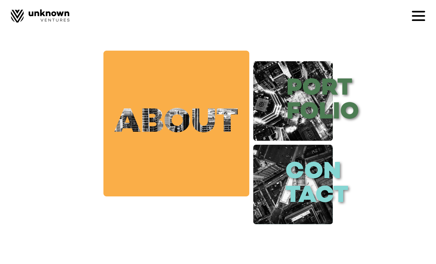
click at [159, 120] on link "about" at bounding box center [176, 124] width 146 height 146
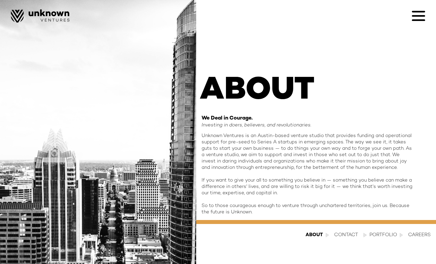
click at [375, 235] on div "Portfolio" at bounding box center [384, 235] width 28 height 6
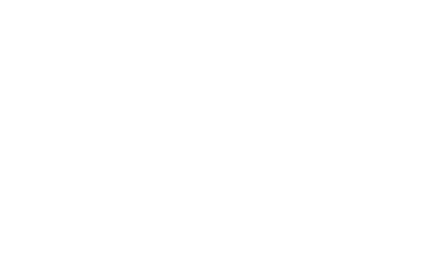
scroll to position [547, 0]
